Goal: Information Seeking & Learning: Find specific fact

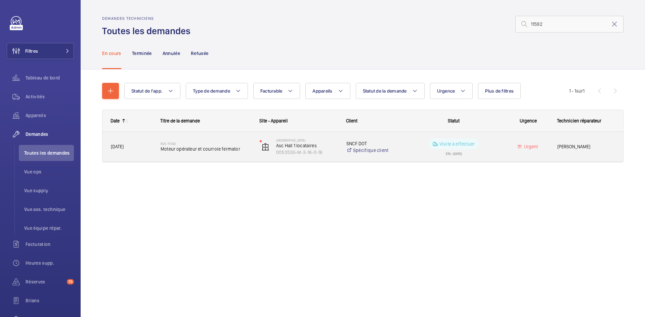
type input "11592"
click at [161, 146] on span "Moteur opérateur et courroie fermator" at bounding box center [206, 149] width 90 height 7
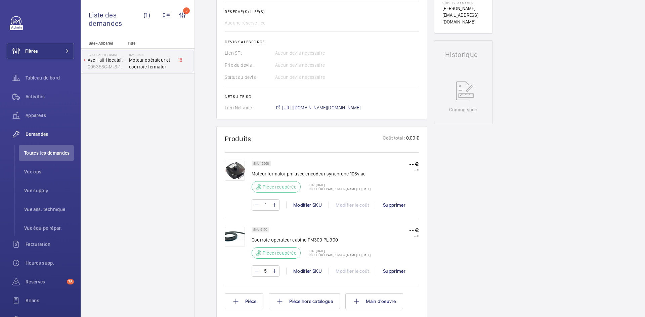
scroll to position [289, 0]
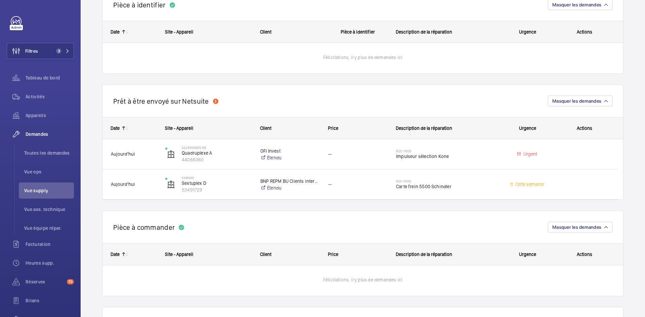
scroll to position [470, 0]
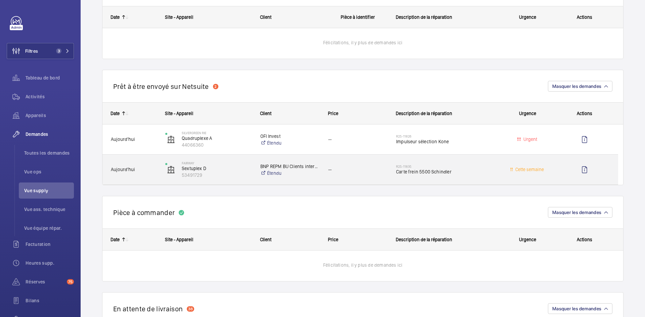
click at [146, 168] on span "Aujourd'hui" at bounding box center [134, 170] width 46 height 8
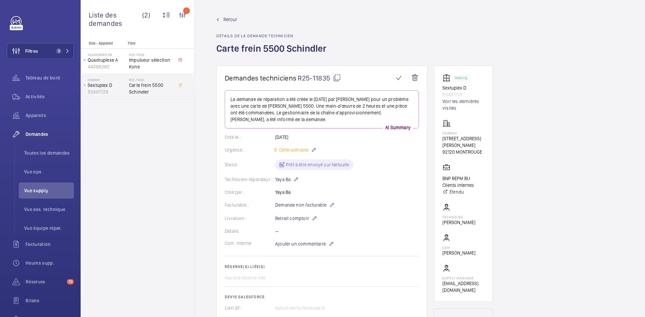
click at [228, 15] on wm-front-admin-header "Retour Détails de la demande technicien Carte frein 5500 Schindler" at bounding box center [420, 33] width 450 height 66
click at [228, 18] on span "Retour" at bounding box center [230, 19] width 14 height 7
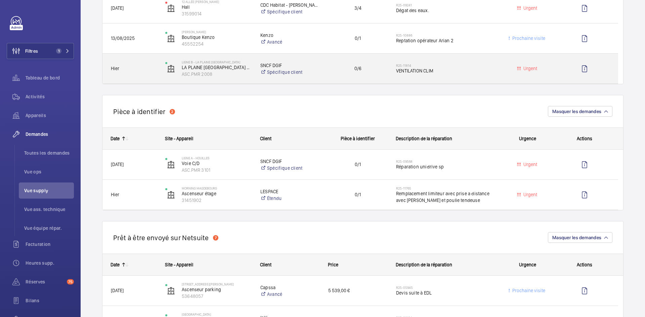
scroll to position [168, 0]
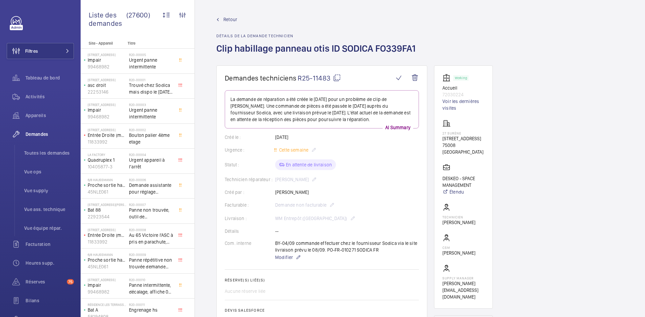
drag, startPoint x: 313, startPoint y: 194, endPoint x: 275, endPoint y: 192, distance: 38.4
click at [275, 192] on div "Créé par : Mohamed Youbi" at bounding box center [322, 192] width 194 height 7
copy div "Créé par : Mohamed Youbi"
drag, startPoint x: 463, startPoint y: 95, endPoint x: 439, endPoint y: 90, distance: 24.4
click at [439, 90] on wm-front-card "Working Accueil 72030224 Voir les dernières visites 27 Surène 27 Rue de Surène,…" at bounding box center [463, 188] width 59 height 244
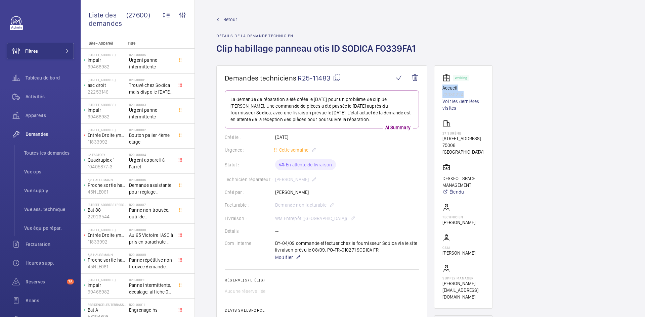
copy div "Accueil 72030224"
drag, startPoint x: 469, startPoint y: 146, endPoint x: 440, endPoint y: 139, distance: 30.4
click at [440, 139] on wm-front-card "Working Accueil 72030224 Voir les dernières visites 27 Surène 27 Rue de Surène,…" at bounding box center [463, 188] width 59 height 244
copy p "27 Rue de Surène, 75008 PARIS"
drag, startPoint x: 466, startPoint y: 185, endPoint x: 444, endPoint y: 175, distance: 24.8
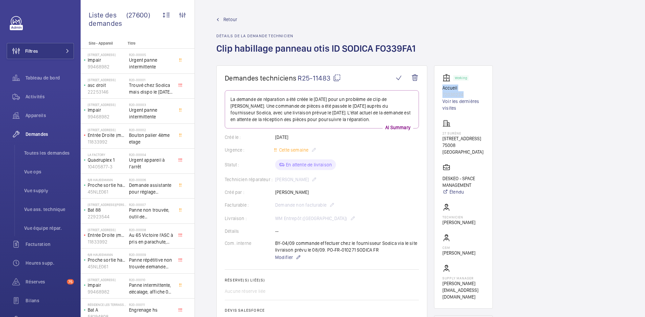
click at [435, 178] on wm-front-card "Working Accueil 72030224 Voir les dernières visites 27 Surène 27 Rue de Surène,…" at bounding box center [463, 188] width 59 height 244
drag, startPoint x: 449, startPoint y: 174, endPoint x: 441, endPoint y: 178, distance: 8.6
click at [441, 178] on wm-front-card "Working Accueil 72030224 Voir les dernières visites 27 Surène 27 Rue de Surène,…" at bounding box center [463, 188] width 59 height 244
copy p "DESKEO - SPACE MANAGEMENT"
click at [339, 76] on mat-icon at bounding box center [337, 78] width 8 height 8
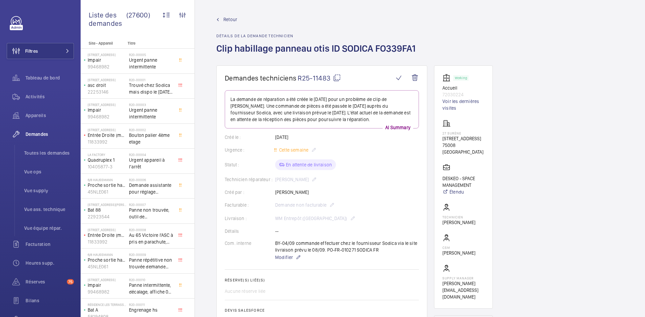
copy p "DESKEO - SPACE MANAGEMENT"
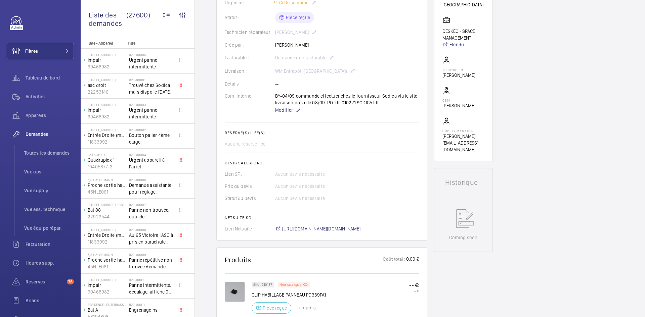
scroll to position [47, 0]
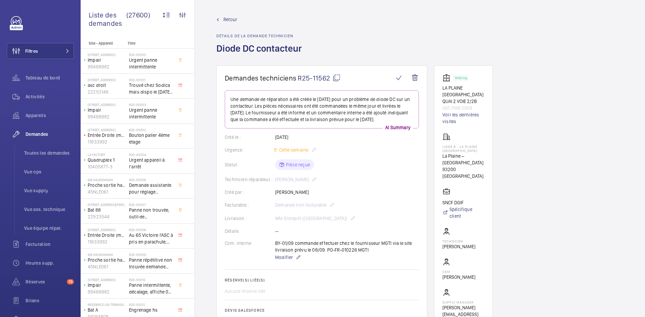
drag, startPoint x: 310, startPoint y: 201, endPoint x: 275, endPoint y: 201, distance: 34.6
click at [275, 196] on div "Créé par : [PERSON_NAME]" at bounding box center [322, 192] width 194 height 7
copy p "Olivier Rosette"
drag, startPoint x: 477, startPoint y: 107, endPoint x: 437, endPoint y: 88, distance: 44.2
click at [437, 88] on wm-front-card "Working LA PLAINE STADE DE FRANCE QUAI 2 VOIE 2/2B ASC.PMR 2009 Voir les derniè…" at bounding box center [463, 200] width 59 height 268
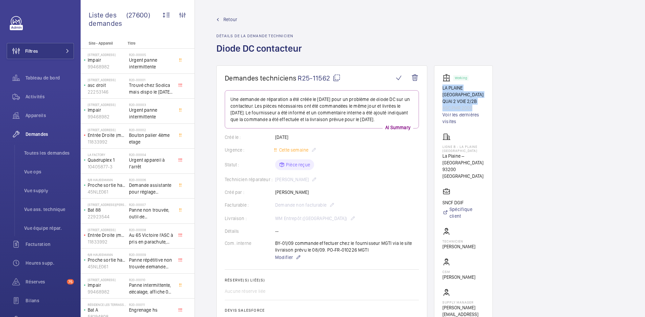
copy div "LA PLAINE STADE DE FRANCE QUAI 2 VOIE 2/2B ASC.PMR 2009"
drag, startPoint x: 486, startPoint y: 170, endPoint x: 439, endPoint y: 148, distance: 52.4
click at [439, 148] on wm-front-card "Working LA PLAINE STADE DE FRANCE QUAI 2 VOIE 2/2B ASC.PMR 2009 Voir les derniè…" at bounding box center [463, 200] width 59 height 268
copy div "Ligne B - La Plaine Stade de France La Plaine – Stade de France 93200 SAINT-DEN…"
drag, startPoint x: 467, startPoint y: 196, endPoint x: 442, endPoint y: 198, distance: 25.3
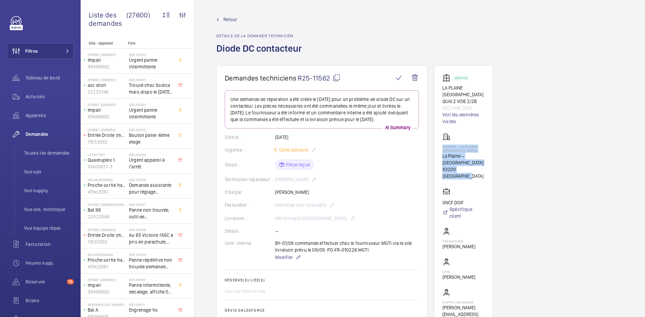
click at [442, 198] on wm-front-card "Working LA PLAINE STADE DE FRANCE QUAI 2 VOIE 2/2B ASC.PMR 2009 Voir les derniè…" at bounding box center [463, 200] width 59 height 268
copy p "SNCF DGIF"
click at [337, 79] on mat-icon at bounding box center [337, 78] width 8 height 8
copy p "SNCF DGIF"
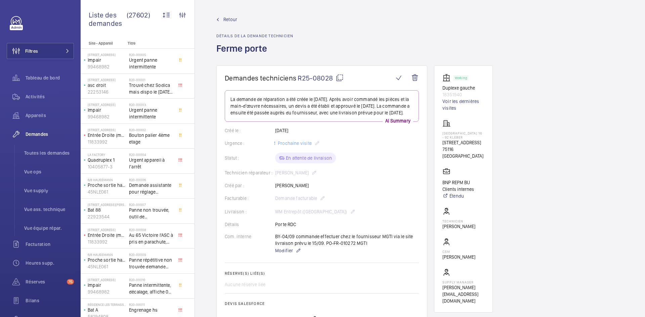
drag, startPoint x: 320, startPoint y: 191, endPoint x: 276, endPoint y: 192, distance: 44.0
click at [276, 189] on div "Créé par : Mohamed Chougradi" at bounding box center [322, 185] width 194 height 7
copy p "Mohamed Chougradi"
drag, startPoint x: 462, startPoint y: 96, endPoint x: 441, endPoint y: 89, distance: 21.4
click at [441, 89] on wm-front-card "Working Duplexe gauche 18351940 Voir les dernières visites PARIS 16 ‐ 92 KLEBER…" at bounding box center [463, 190] width 59 height 248
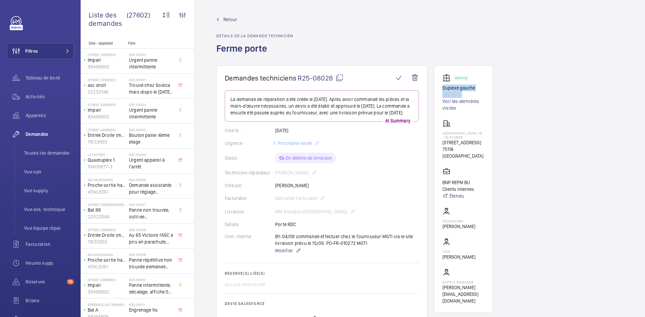
copy div "Duplexe gauche 18351940"
drag, startPoint x: 468, startPoint y: 145, endPoint x: 436, endPoint y: 133, distance: 34.6
click at [436, 133] on wm-front-card "Working Duplexe gauche 18351940 Voir les dernières visites PARIS 16 ‐ 92 KLEBER…" at bounding box center [463, 190] width 59 height 248
copy div "PARIS 16 ‐ 92 KLEBER 92 AVENUE KLEBER 75116 PARIS"
drag, startPoint x: 477, startPoint y: 179, endPoint x: 441, endPoint y: 168, distance: 37.0
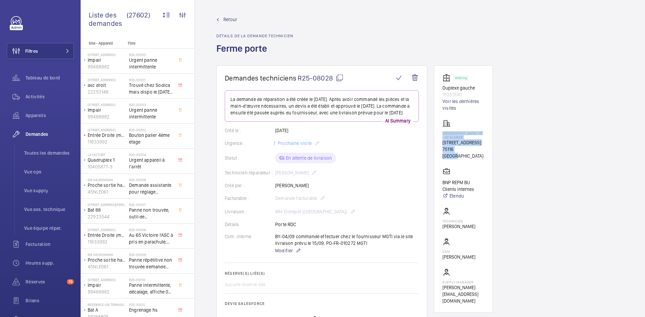
click at [441, 168] on wm-front-card "Working Duplexe gauche 18351940 Voir les dernières visites PARIS 16 ‐ 92 KLEBER…" at bounding box center [463, 190] width 59 height 248
copy p "BNP REPM BU Clients internes"
click at [340, 76] on mat-icon at bounding box center [340, 78] width 8 height 8
copy p "BNP REPM BU Clients internes"
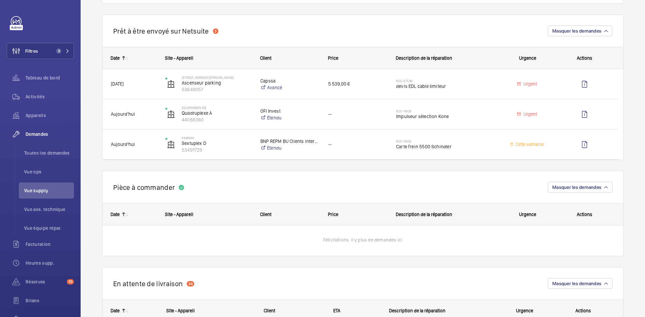
scroll to position [537, 0]
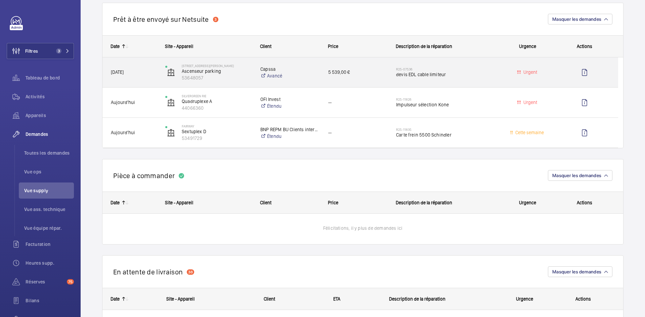
click at [149, 76] on span "[DATE]" at bounding box center [134, 73] width 46 height 8
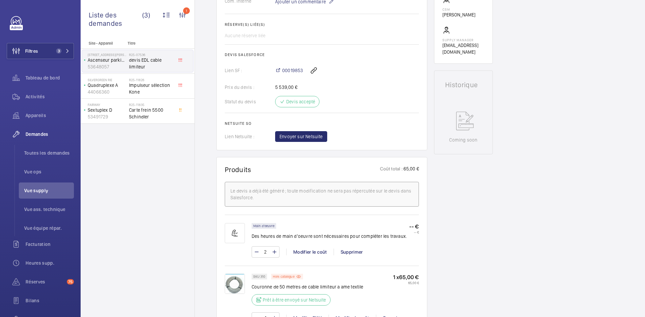
scroll to position [302, 0]
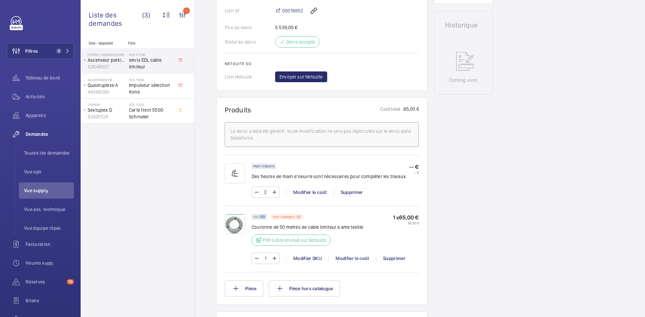
drag, startPoint x: 265, startPoint y: 218, endPoint x: 259, endPoint y: 218, distance: 5.4
click at [259, 218] on p "SKU 310" at bounding box center [259, 217] width 12 height 2
copy p "310"
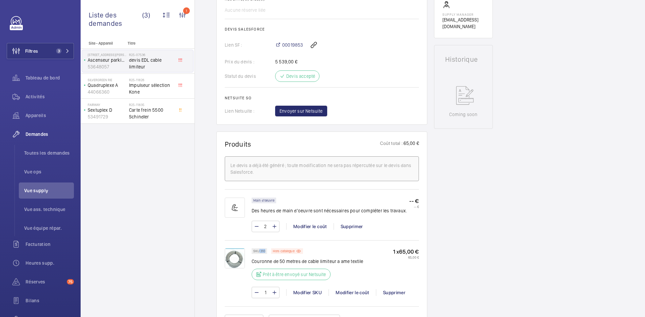
scroll to position [269, 0]
click at [299, 112] on span "Envoyer sur Netsuite" at bounding box center [300, 110] width 43 height 7
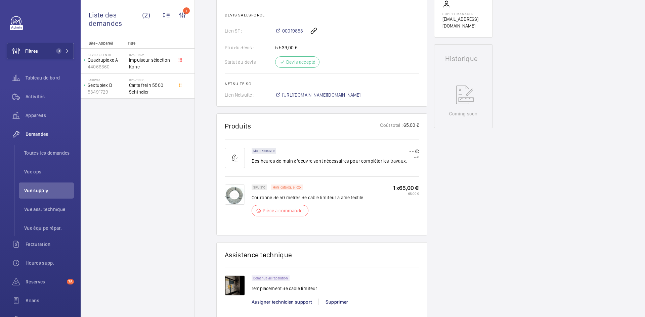
scroll to position [275, 0]
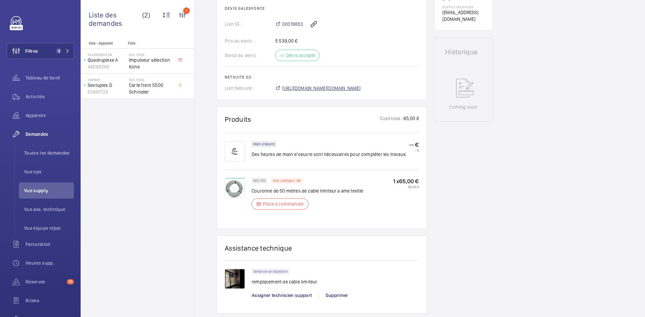
click at [350, 89] on span "https://6461500.app.netsuite.com/app/accounting/transactions/salesord.nl?id=298…" at bounding box center [321, 88] width 79 height 7
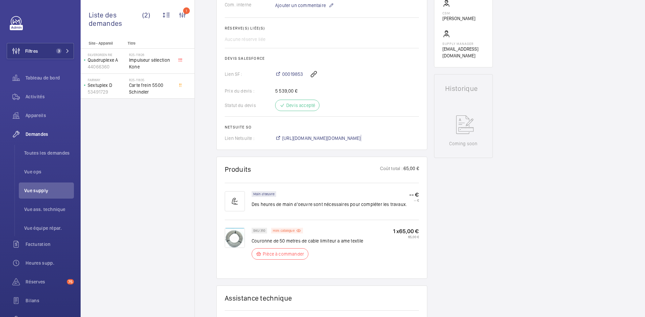
scroll to position [188, 0]
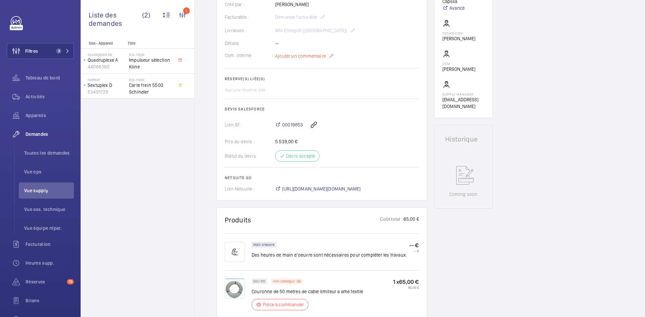
click at [292, 57] on span "Ajouter un commentaire" at bounding box center [300, 56] width 51 height 7
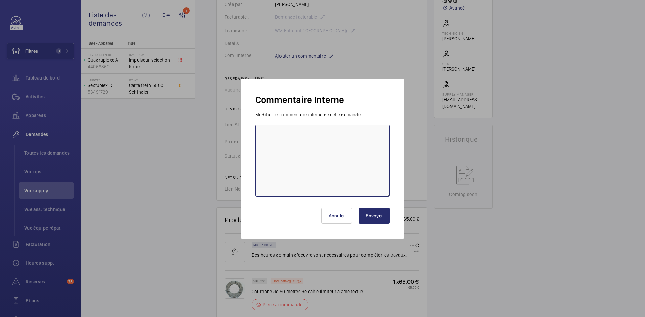
click at [275, 126] on textarea at bounding box center [322, 161] width 134 height 72
paste textarea "BY-05/09 commande effectuer chez le fournisseur Sodimas via le site livraison p…"
type textarea "BY-05/09 commande effectuer chez le fournisseur Sodimas via le site livraison p…"
click at [386, 217] on button "Envoyer" at bounding box center [374, 216] width 31 height 16
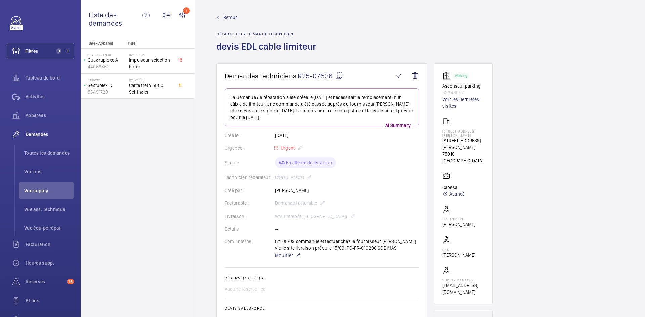
scroll to position [0, 0]
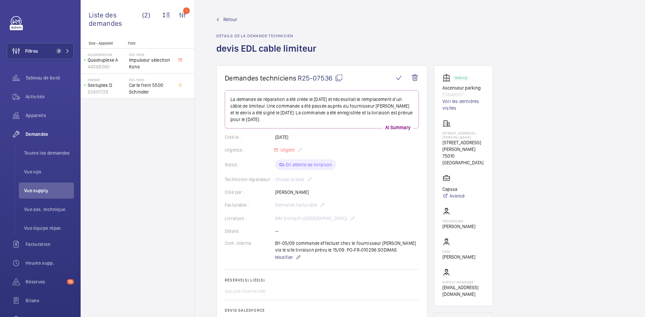
click at [228, 16] on span "Retour" at bounding box center [230, 19] width 14 height 7
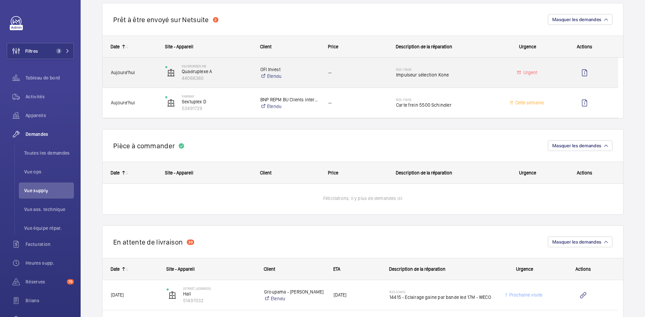
scroll to position [537, 0]
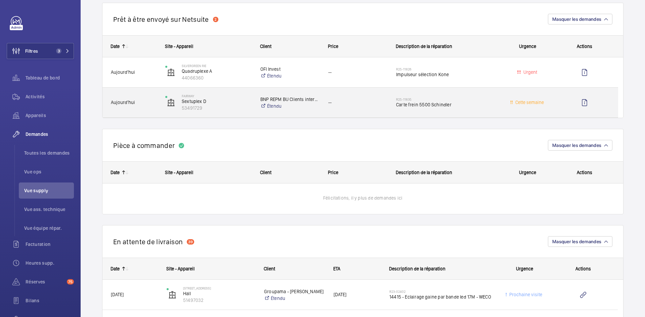
click at [156, 102] on span "Aujourd'hui" at bounding box center [134, 103] width 46 height 8
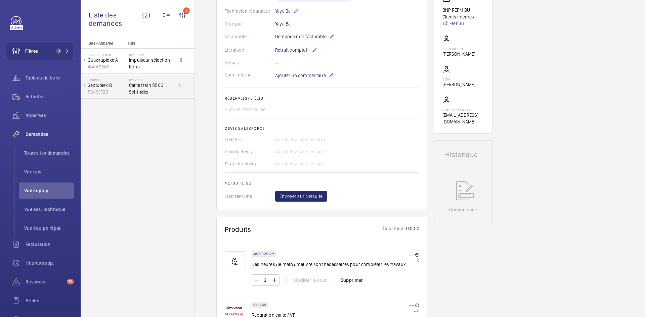
scroll to position [202, 0]
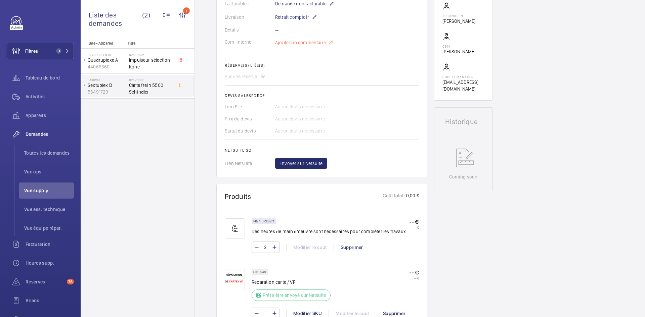
click at [291, 41] on span "Ajouter un commentaire" at bounding box center [300, 42] width 51 height 7
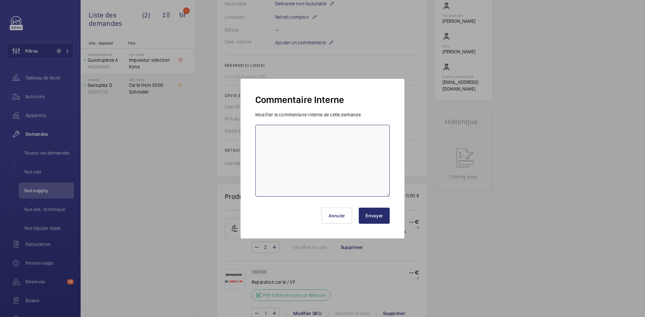
click at [274, 132] on textarea at bounding box center [322, 161] width 134 height 72
type textarea "RCEA"
click at [373, 217] on button "Envoyer" at bounding box center [374, 216] width 31 height 16
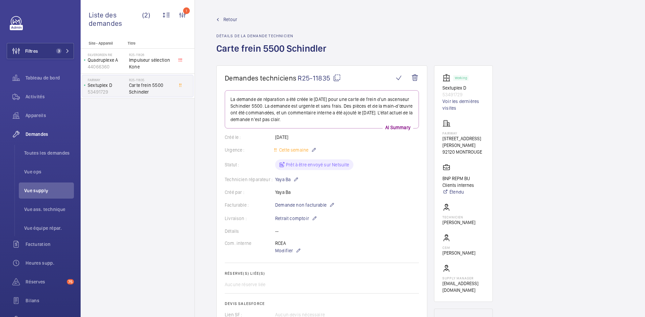
click at [231, 19] on span "Retour" at bounding box center [230, 19] width 14 height 7
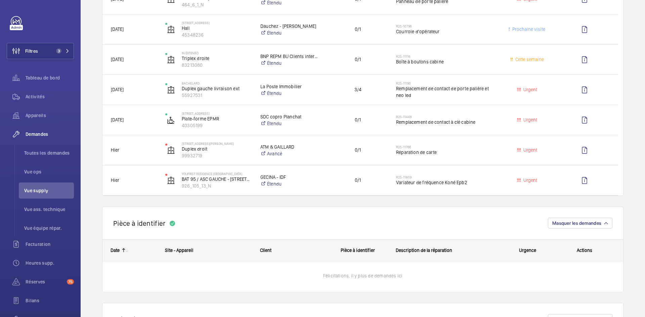
scroll to position [235, 0]
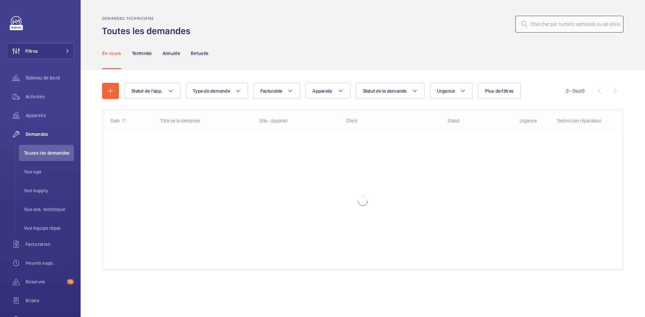
click at [547, 24] on input "text" at bounding box center [569, 24] width 108 height 17
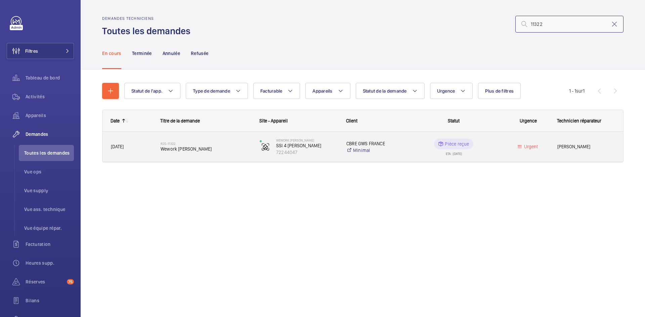
type input "11322"
click at [159, 153] on div "R25-11322 Wework Lefebvre" at bounding box center [202, 147] width 98 height 30
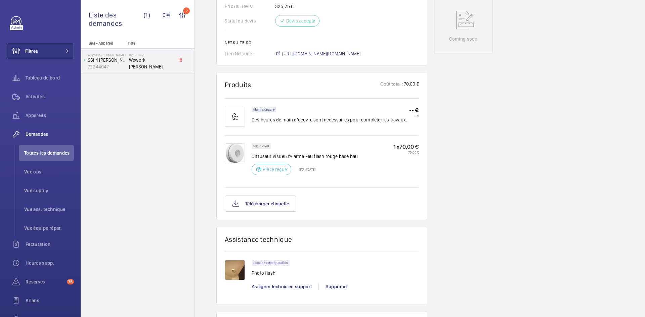
scroll to position [370, 0]
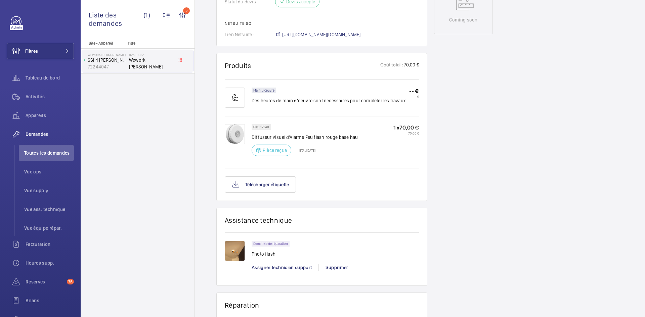
click at [238, 249] on img at bounding box center [235, 251] width 20 height 20
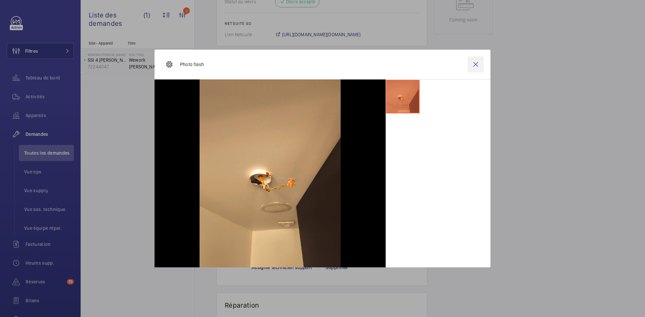
click at [475, 61] on wm-front-icon-button at bounding box center [476, 64] width 16 height 16
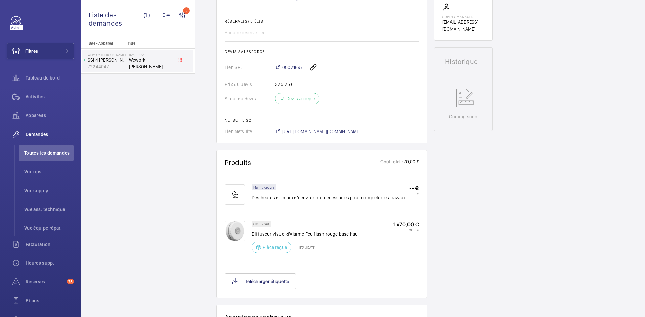
scroll to position [269, 0]
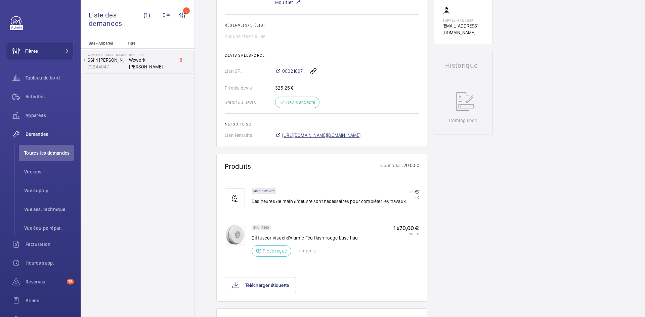
click at [361, 134] on span "https://6461500.app.netsuite.com/app/accounting/transactions/salesord.nl?id=295…" at bounding box center [321, 135] width 79 height 7
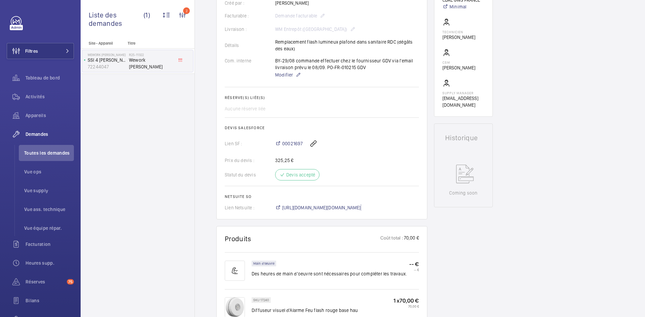
scroll to position [235, 0]
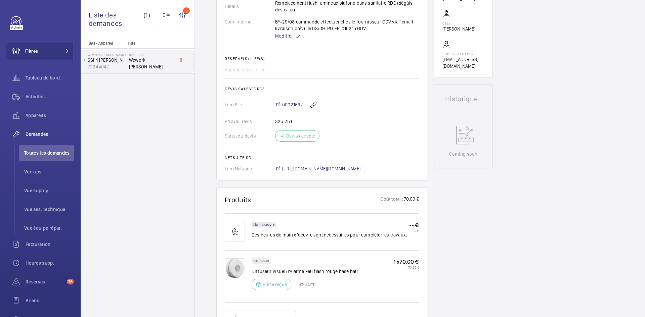
click at [348, 169] on span "https://6461500.app.netsuite.com/app/accounting/transactions/salesord.nl?id=295…" at bounding box center [321, 169] width 79 height 7
click at [361, 167] on span "https://6461500.app.netsuite.com/app/accounting/transactions/salesord.nl?id=295…" at bounding box center [321, 169] width 79 height 7
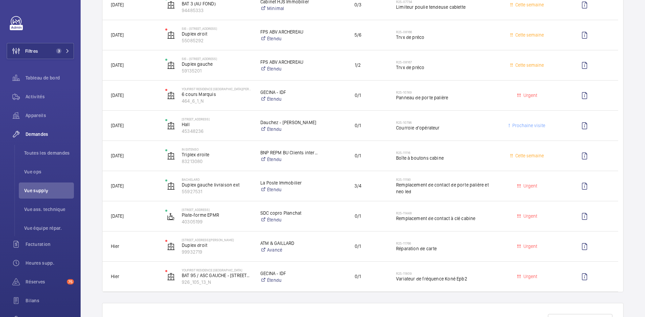
scroll to position [134, 0]
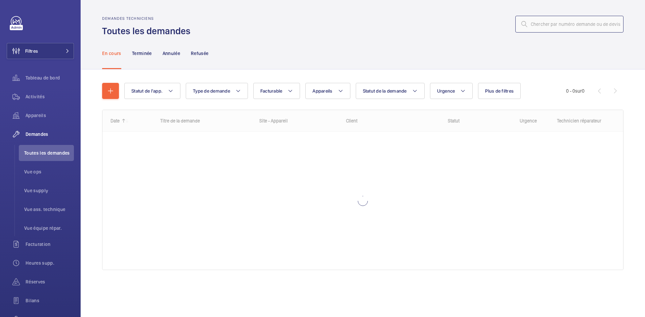
click at [548, 30] on input "text" at bounding box center [569, 24] width 108 height 17
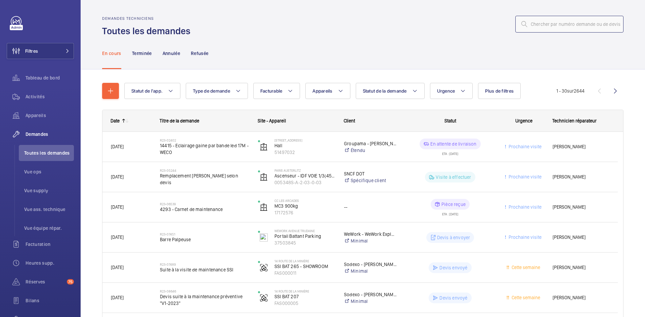
paste input "R25-11190"
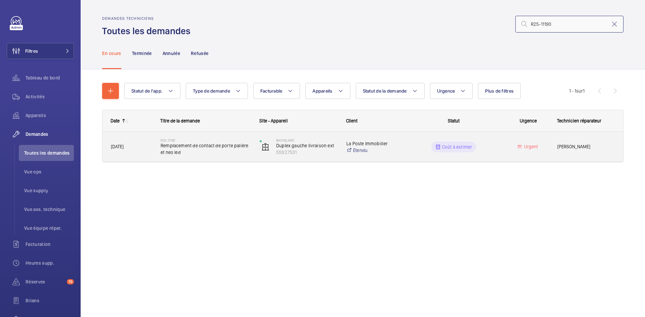
type input "R25-11190"
click at [136, 145] on span "[DATE]" at bounding box center [131, 147] width 41 height 8
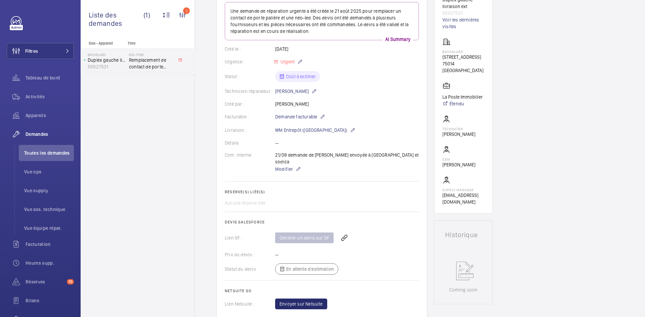
scroll to position [34, 0]
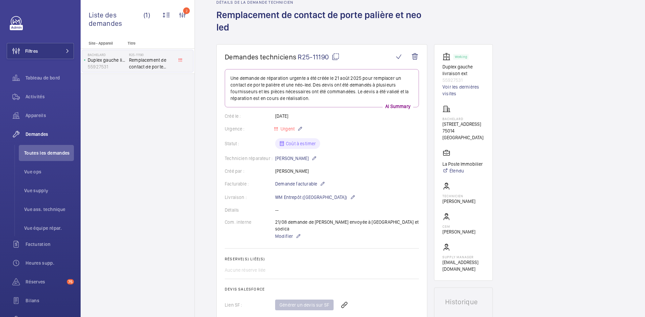
click at [337, 57] on mat-icon at bounding box center [336, 57] width 8 height 8
click at [336, 55] on mat-icon at bounding box center [336, 57] width 8 height 8
click at [337, 55] on mat-icon at bounding box center [336, 57] width 8 height 8
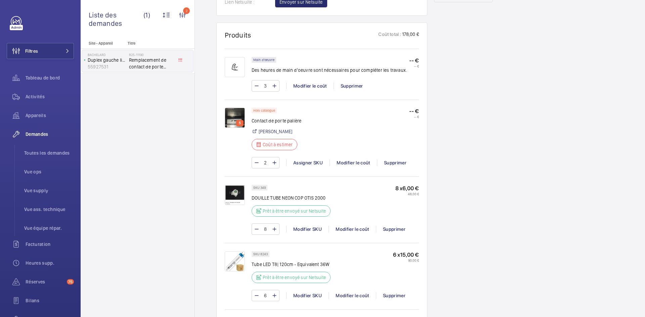
scroll to position [336, 0]
